Goal: Information Seeking & Learning: Understand process/instructions

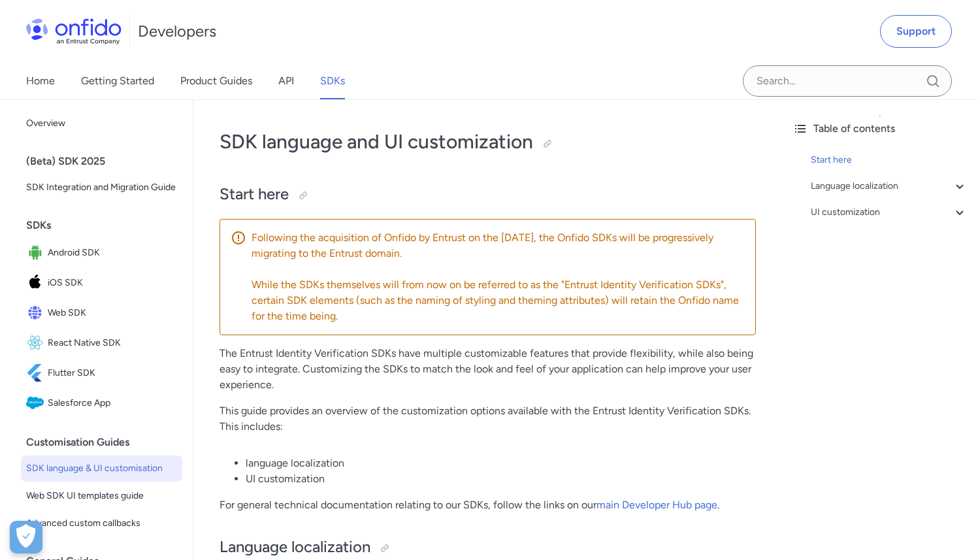
click at [63, 322] on span "Web SDK" at bounding box center [112, 313] width 129 height 18
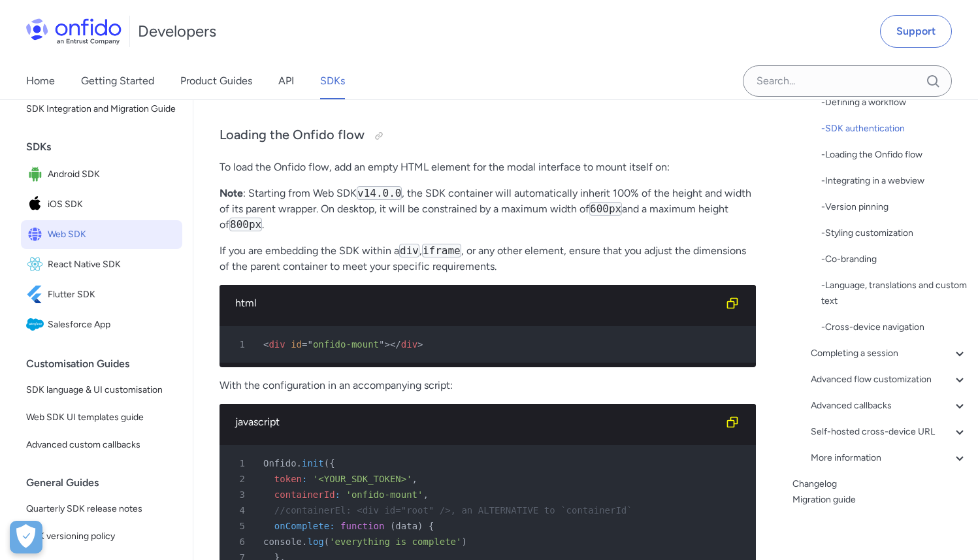
scroll to position [110, 0]
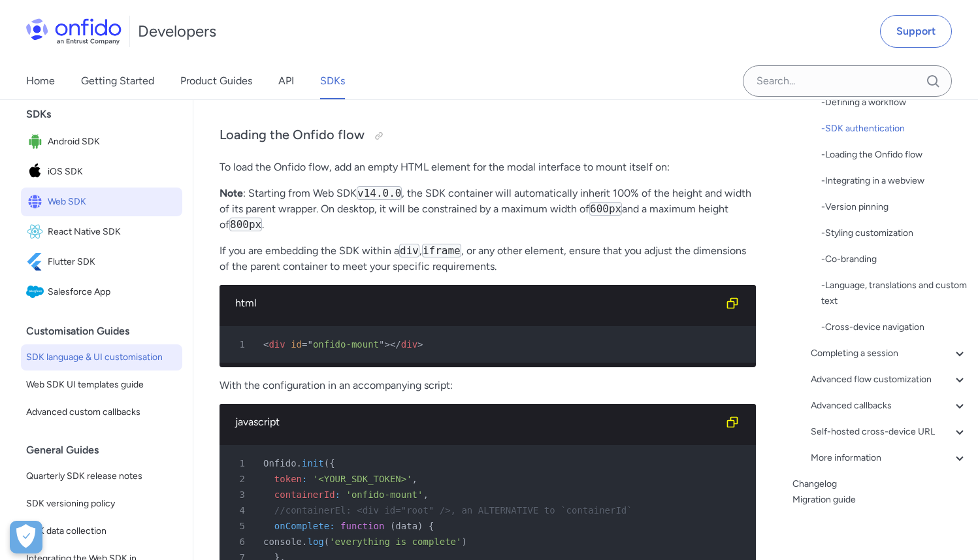
click at [109, 365] on span "SDK language & UI customisation" at bounding box center [101, 358] width 151 height 16
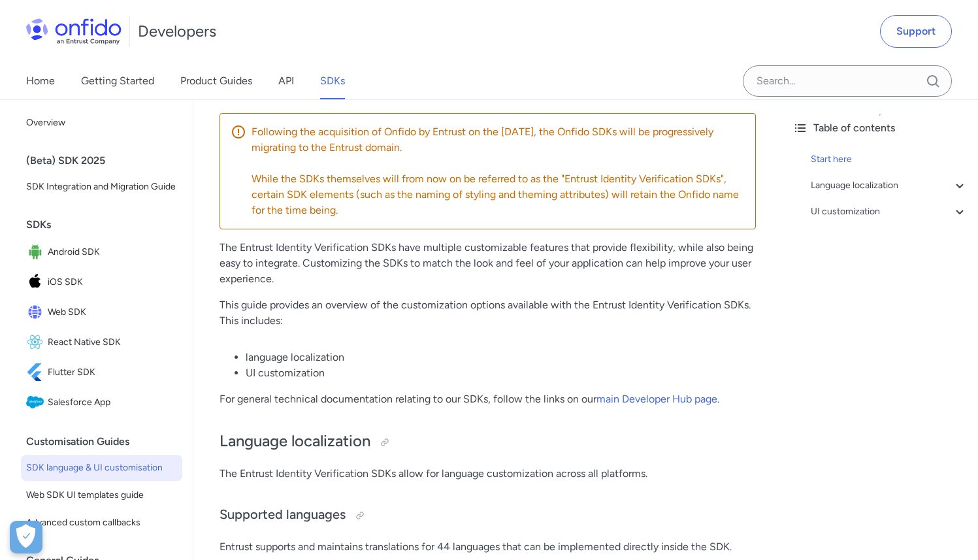
scroll to position [190, 0]
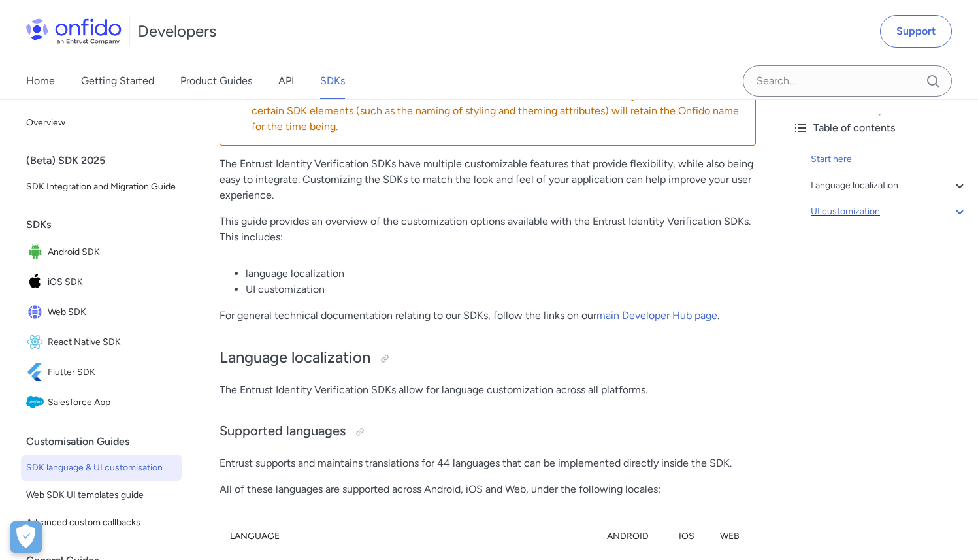
click at [923, 213] on div "UI customization" at bounding box center [889, 212] width 157 height 16
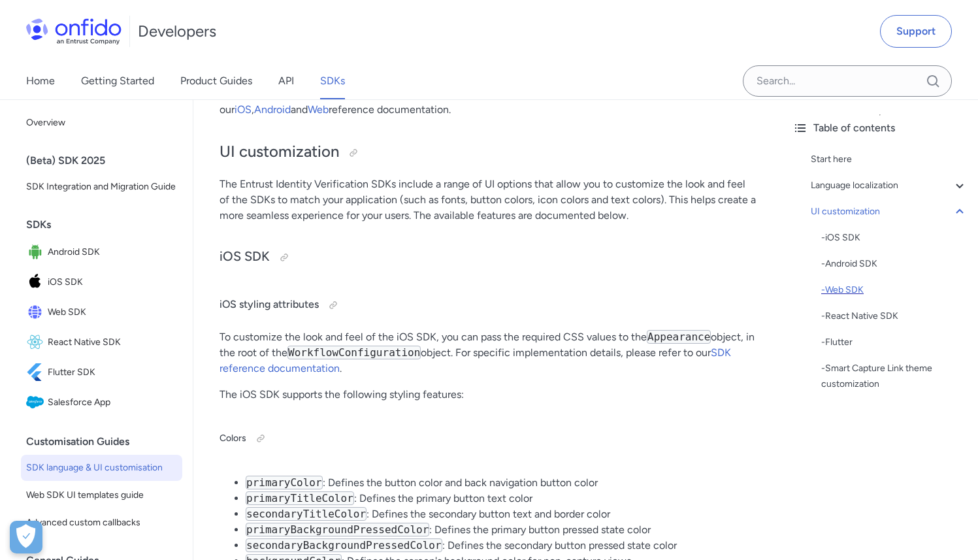
click at [860, 293] on div "- Web SDK" at bounding box center [894, 290] width 146 height 16
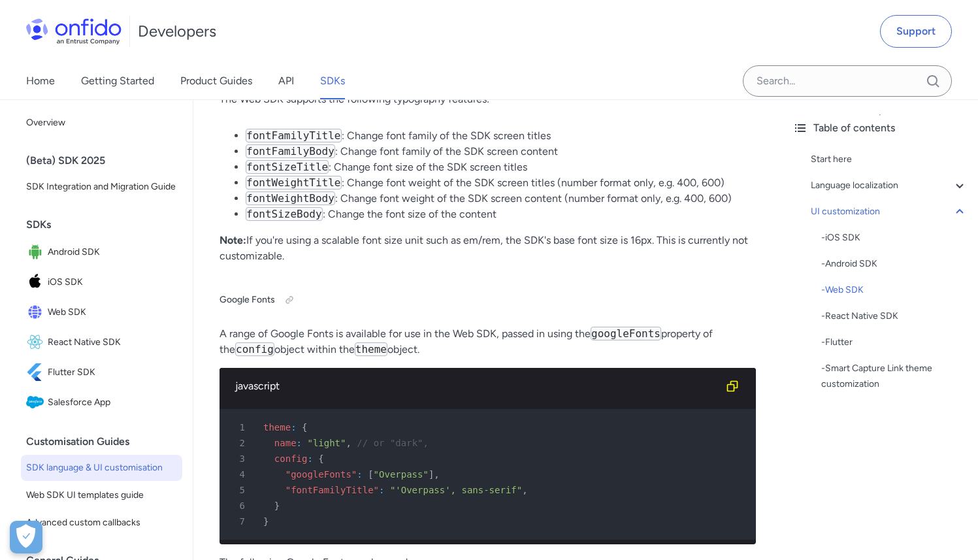
scroll to position [12166, 0]
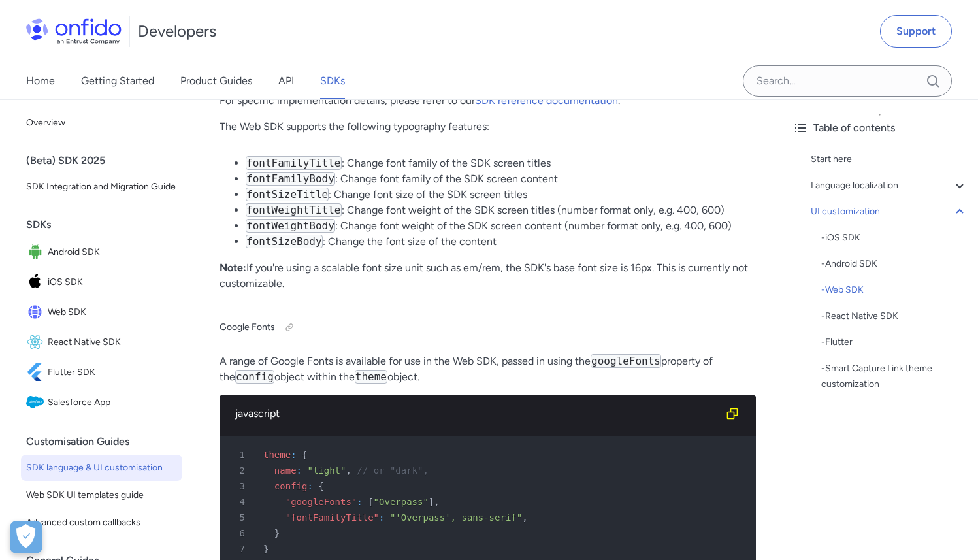
drag, startPoint x: 449, startPoint y: 250, endPoint x: 482, endPoint y: 265, distance: 36.8
click at [482, 265] on p "Note: If you're using a scalable font size unit such as em/rem, the SDK's base …" at bounding box center [488, 275] width 537 height 31
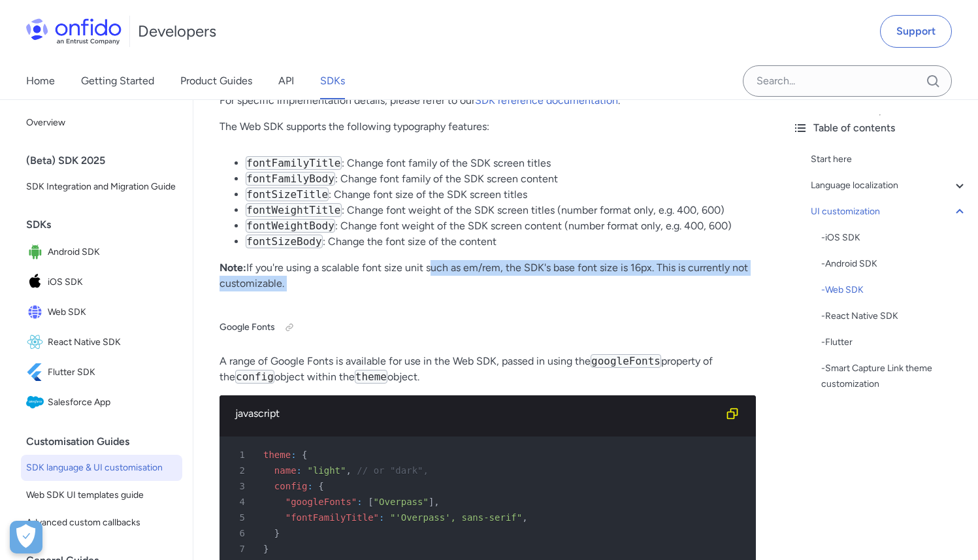
drag, startPoint x: 482, startPoint y: 265, endPoint x: 438, endPoint y: 244, distance: 49.1
click at [438, 260] on p "Note: If you're using a scalable font size unit such as em/rem, the SDK's base …" at bounding box center [488, 275] width 537 height 31
drag, startPoint x: 438, startPoint y: 244, endPoint x: 474, endPoint y: 266, distance: 41.9
click at [474, 266] on p "Note: If you're using a scalable font size unit such as em/rem, the SDK's base …" at bounding box center [488, 275] width 537 height 31
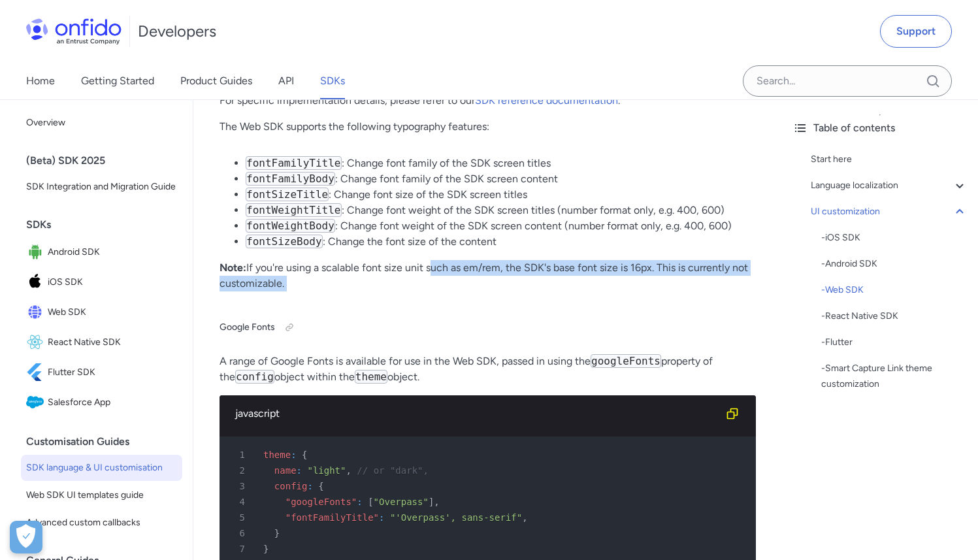
click at [474, 266] on p "Note: If you're using a scalable font size unit such as em/rem, the SDK's base …" at bounding box center [488, 275] width 537 height 31
drag, startPoint x: 474, startPoint y: 266, endPoint x: 424, endPoint y: 243, distance: 54.7
click at [424, 260] on p "Note: If you're using a scalable font size unit such as em/rem, the SDK's base …" at bounding box center [488, 275] width 537 height 31
drag, startPoint x: 424, startPoint y: 243, endPoint x: 460, endPoint y: 269, distance: 44.4
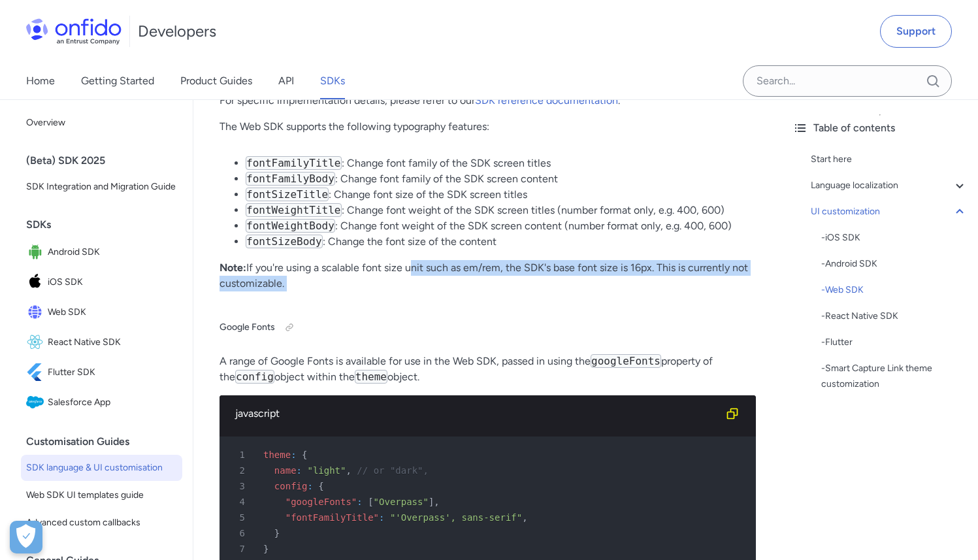
click at [460, 269] on p "Note: If you're using a scalable font size unit such as em/rem, the SDK's base …" at bounding box center [488, 275] width 537 height 31
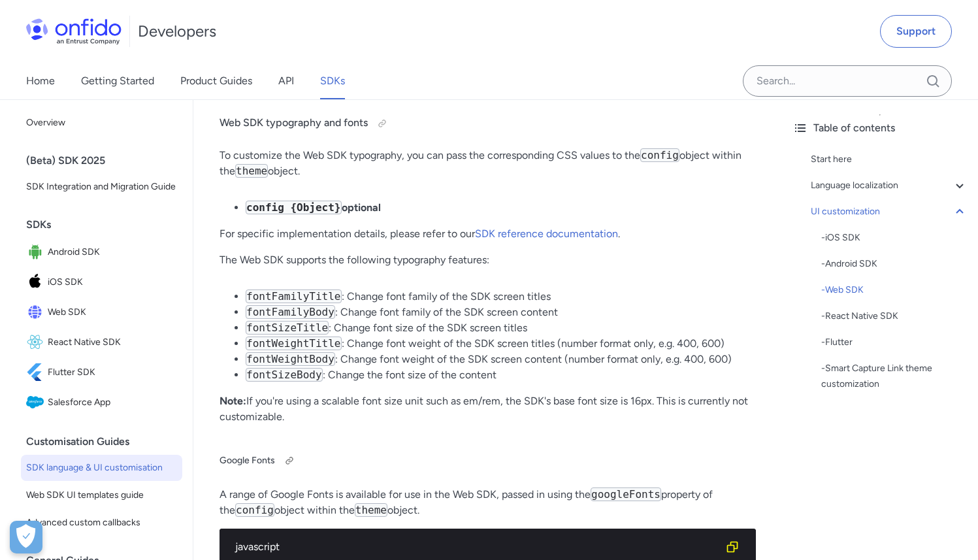
scroll to position [12026, 0]
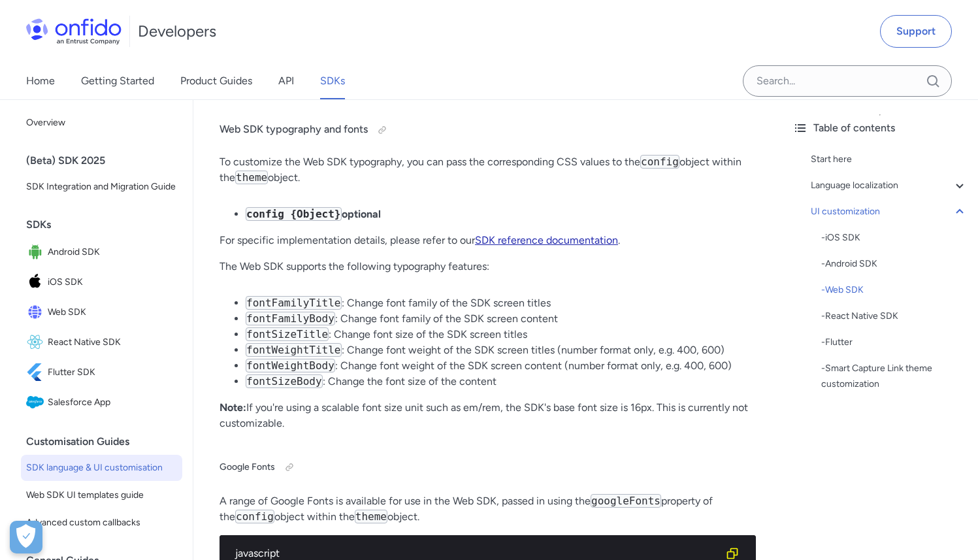
click at [538, 234] on link "SDK reference documentation" at bounding box center [546, 240] width 143 height 12
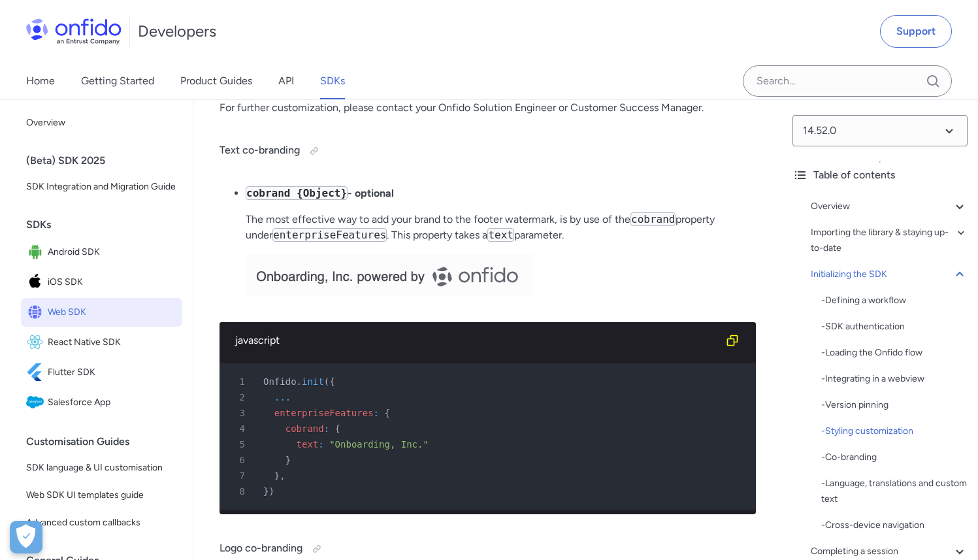
scroll to position [5666, 0]
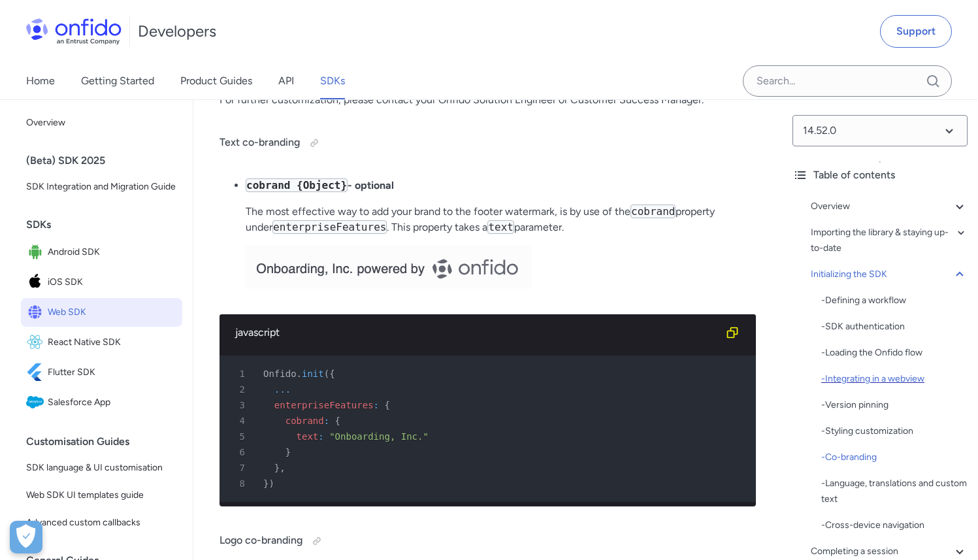
click at [867, 379] on div "- Integrating in a webview" at bounding box center [894, 379] width 146 height 16
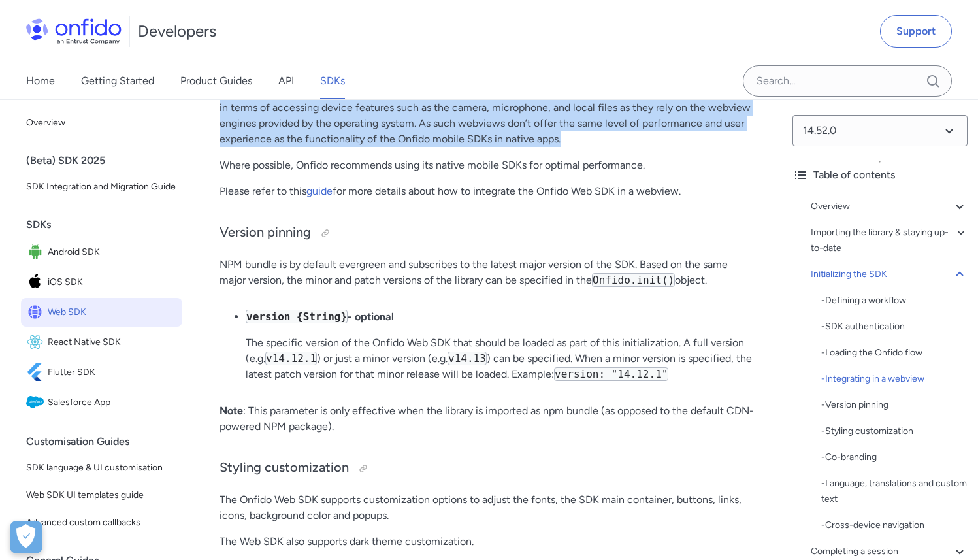
drag, startPoint x: 448, startPoint y: 182, endPoint x: 630, endPoint y: 238, distance: 190.0
drag, startPoint x: 630, startPoint y: 238, endPoint x: 432, endPoint y: 174, distance: 207.9
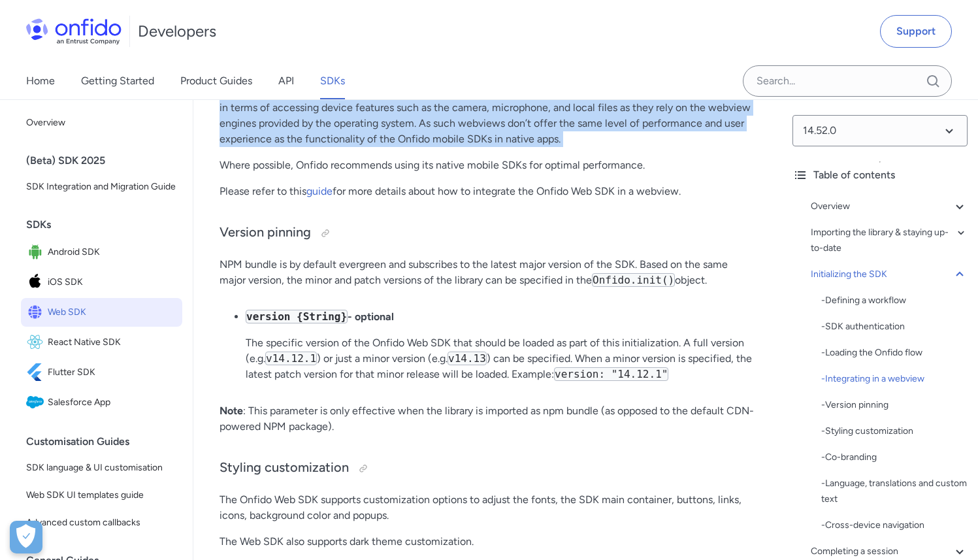
click at [432, 147] on p "While webviews provide a lightweight integration and simplify cross-platform de…" at bounding box center [488, 115] width 537 height 63
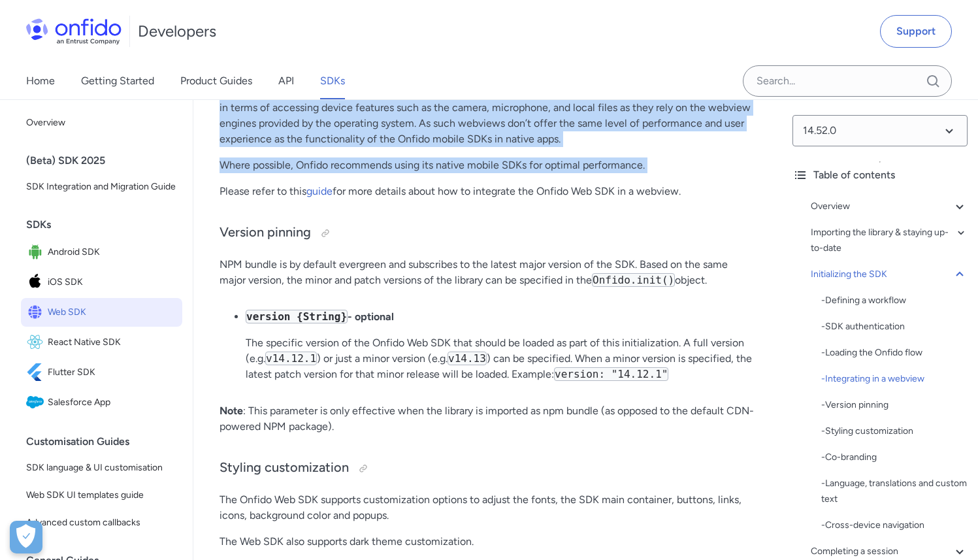
drag, startPoint x: 432, startPoint y: 174, endPoint x: 681, endPoint y: 252, distance: 260.6
click at [681, 173] on p "Where possible, Onfido recommends using its native mobile SDKs for optimal perf…" at bounding box center [488, 165] width 537 height 16
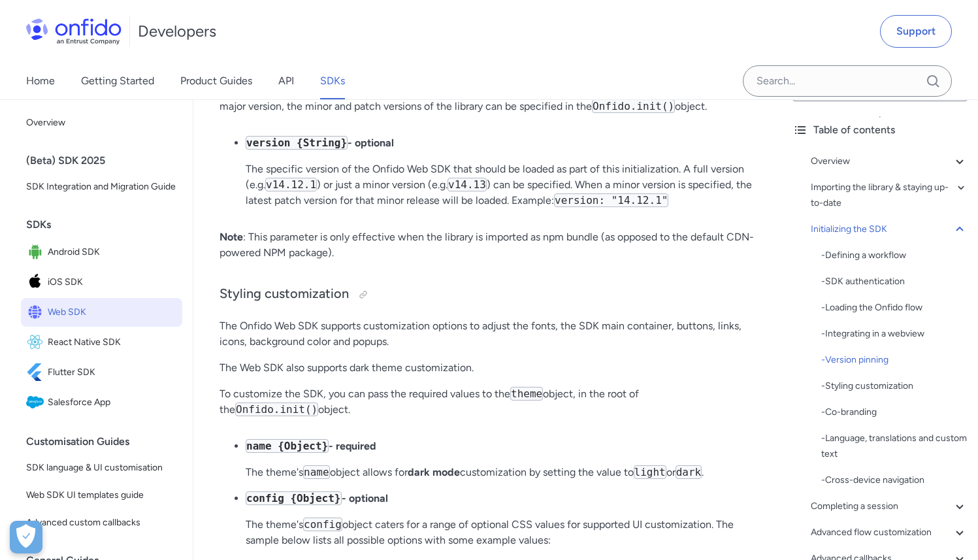
scroll to position [49, 0]
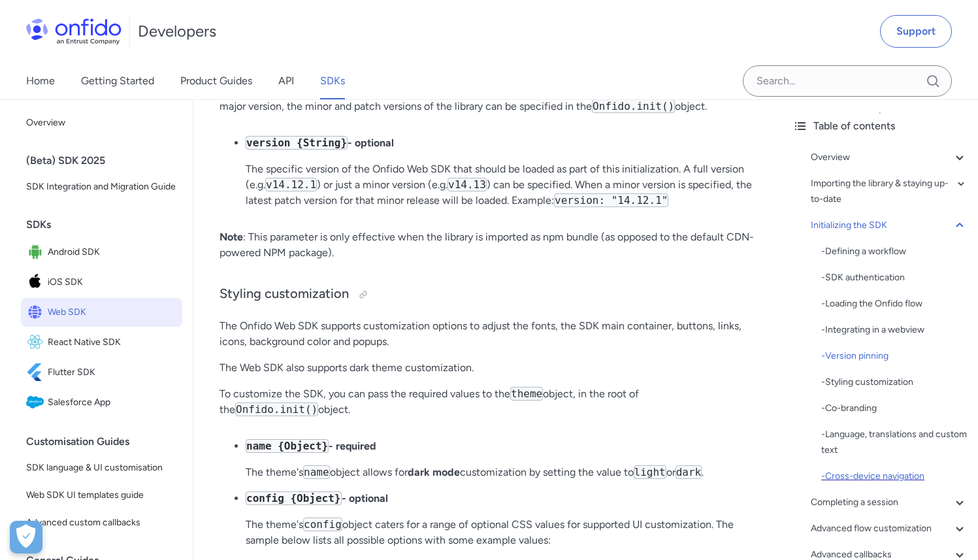
click at [880, 476] on div "- Cross-device navigation" at bounding box center [894, 477] width 146 height 16
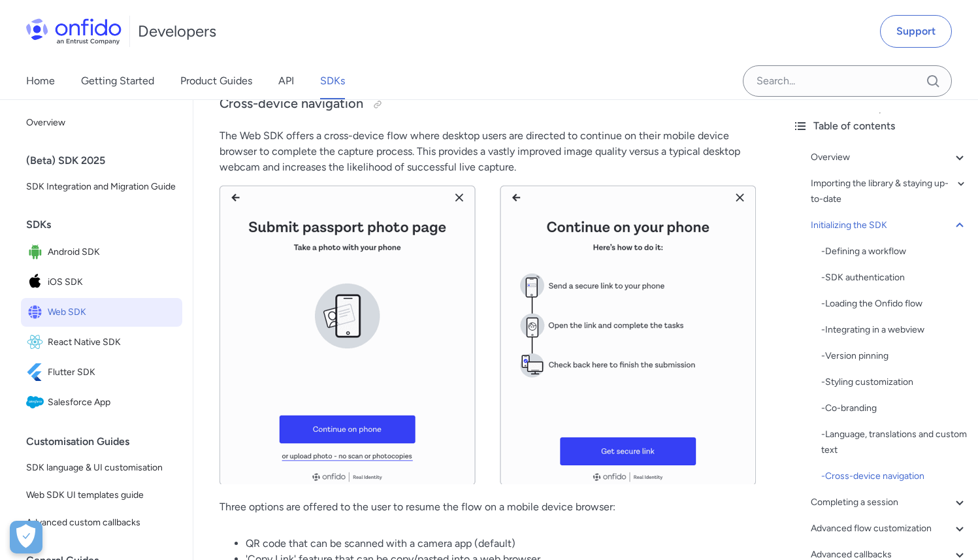
scroll to position [9103, 0]
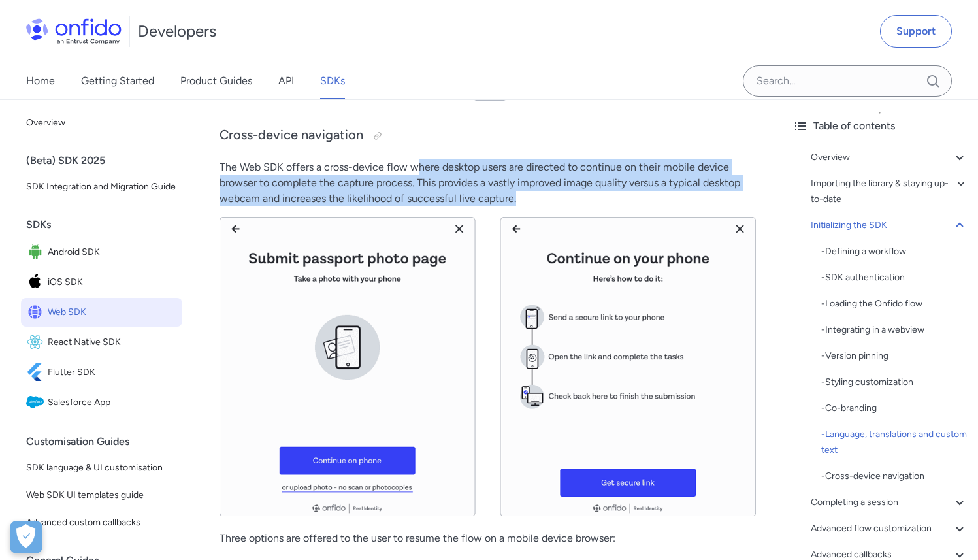
drag, startPoint x: 420, startPoint y: 220, endPoint x: 531, endPoint y: 254, distance: 116.2
click at [531, 206] on p "The Web SDK offers a cross-device flow where desktop users are directed to cont…" at bounding box center [488, 182] width 537 height 47
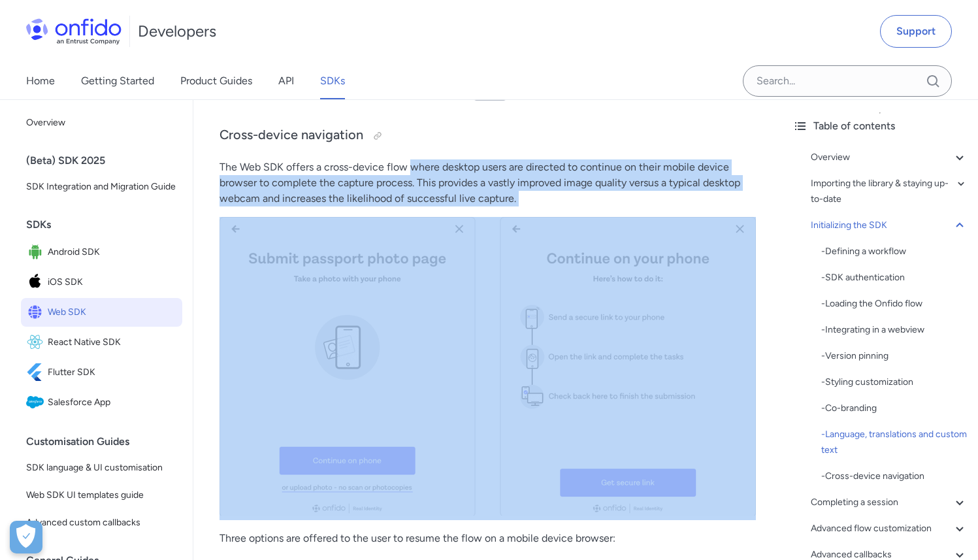
drag, startPoint x: 531, startPoint y: 254, endPoint x: 423, endPoint y: 223, distance: 112.6
click at [423, 206] on p "The Web SDK offers a cross-device flow where desktop users are directed to cont…" at bounding box center [488, 182] width 537 height 47
drag, startPoint x: 423, startPoint y: 223, endPoint x: 567, endPoint y: 256, distance: 148.1
click at [567, 206] on p "The Web SDK offers a cross-device flow where desktop users are directed to cont…" at bounding box center [488, 182] width 537 height 47
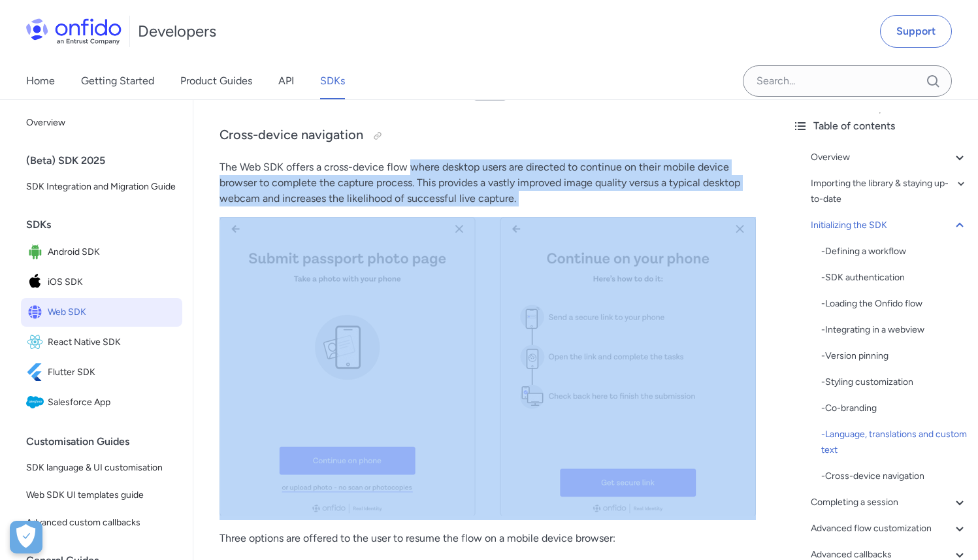
click at [567, 206] on p "The Web SDK offers a cross-device flow where desktop users are directed to cont…" at bounding box center [488, 182] width 537 height 47
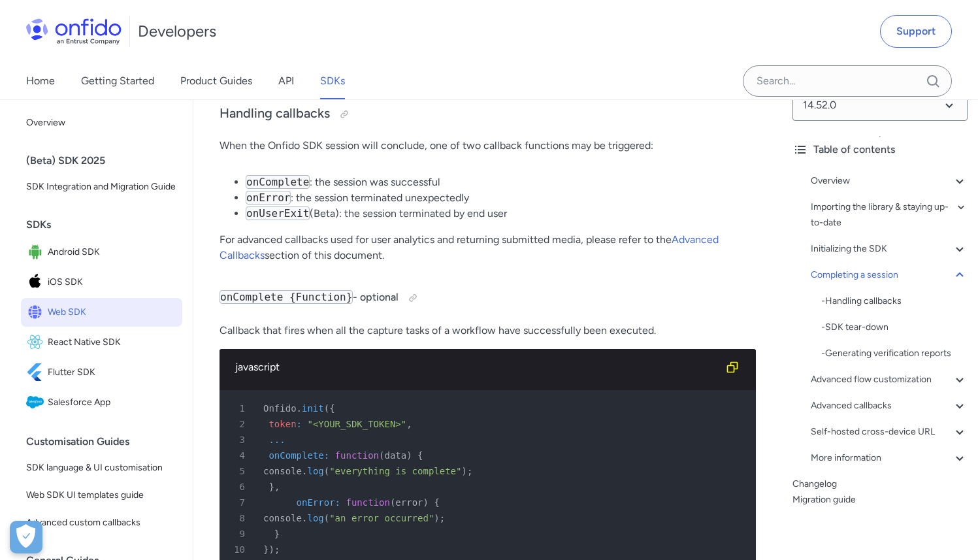
scroll to position [25, 0]
click at [873, 303] on div "- Handling callbacks" at bounding box center [894, 301] width 146 height 16
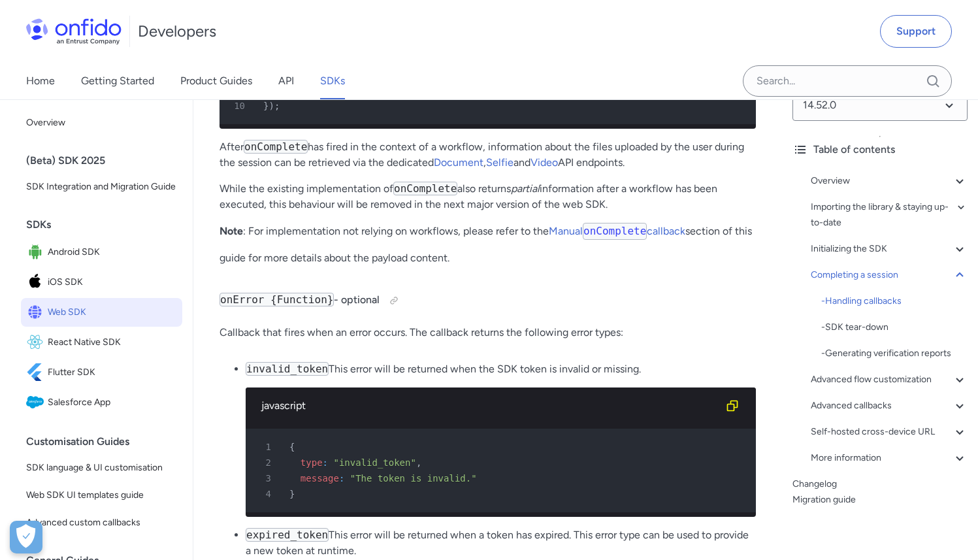
scroll to position [13499, 0]
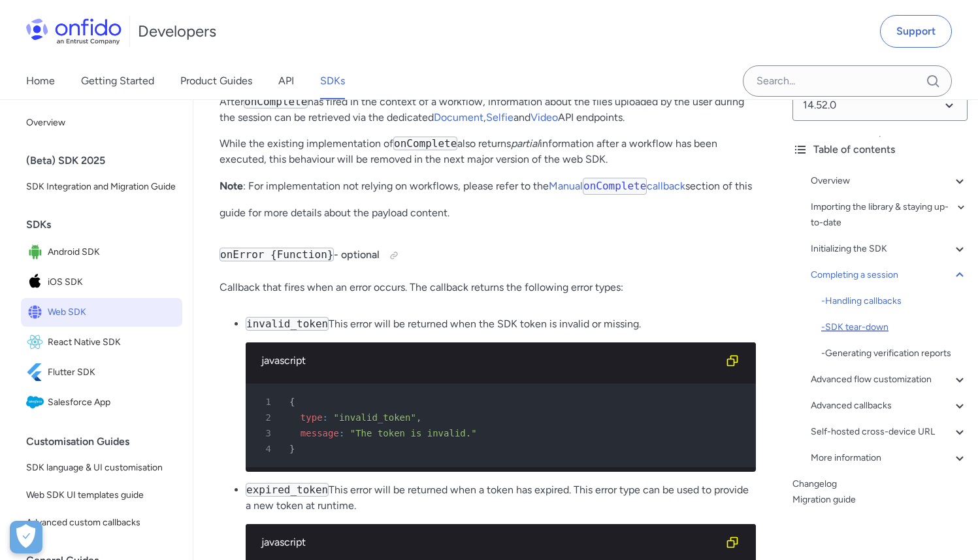
click at [864, 325] on div "- SDK tear-down" at bounding box center [894, 328] width 146 height 16
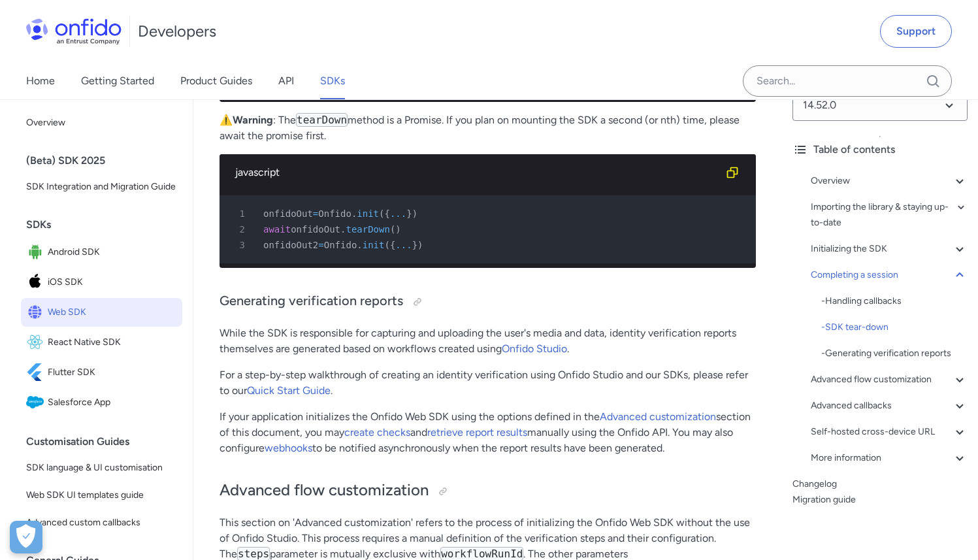
drag, startPoint x: 386, startPoint y: 181, endPoint x: 480, endPoint y: 211, distance: 98.2
drag, startPoint x: 480, startPoint y: 211, endPoint x: 425, endPoint y: 182, distance: 62.3
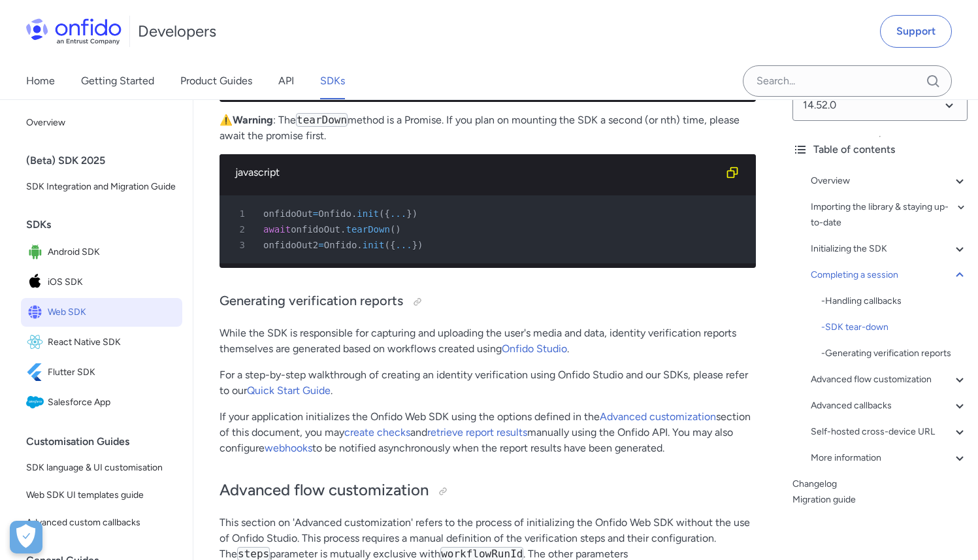
drag, startPoint x: 425, startPoint y: 182, endPoint x: 466, endPoint y: 214, distance: 52.2
drag, startPoint x: 466, startPoint y: 214, endPoint x: 403, endPoint y: 179, distance: 72.2
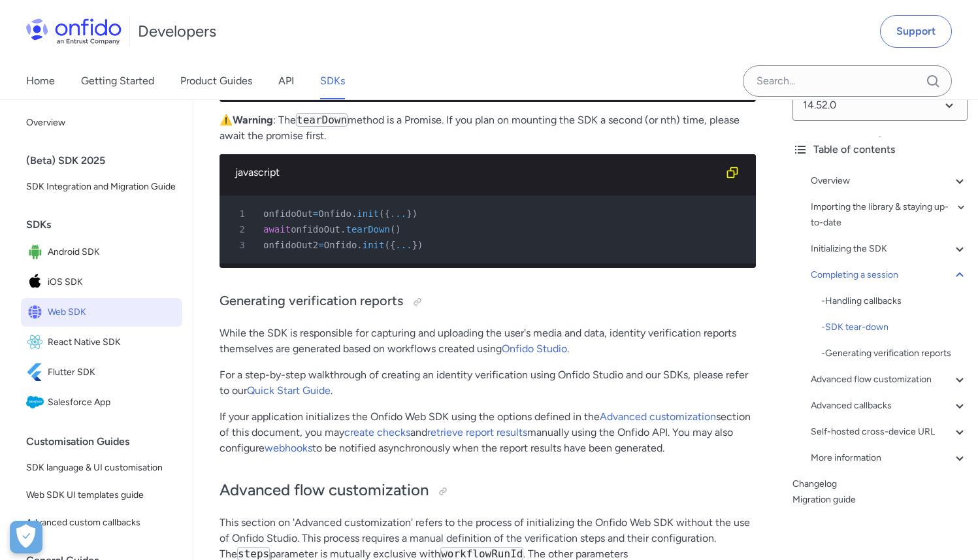
drag, startPoint x: 403, startPoint y: 179, endPoint x: 446, endPoint y: 212, distance: 54.6
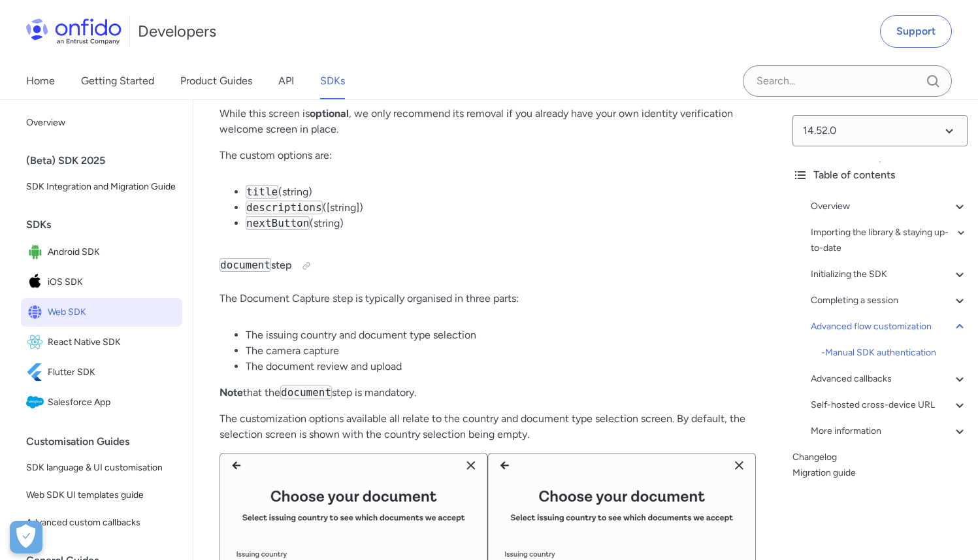
scroll to position [18571, 0]
